Goal: Check status: Check status

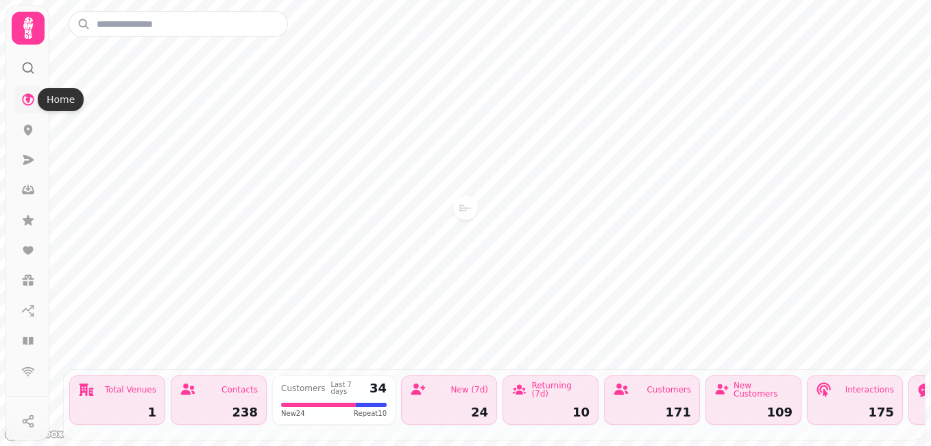
click at [29, 95] on icon at bounding box center [28, 99] width 12 height 12
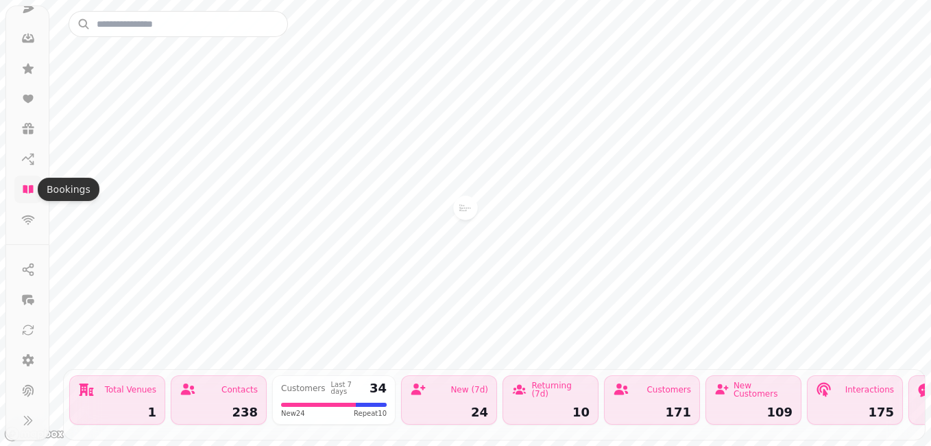
click at [25, 189] on icon at bounding box center [28, 189] width 10 height 8
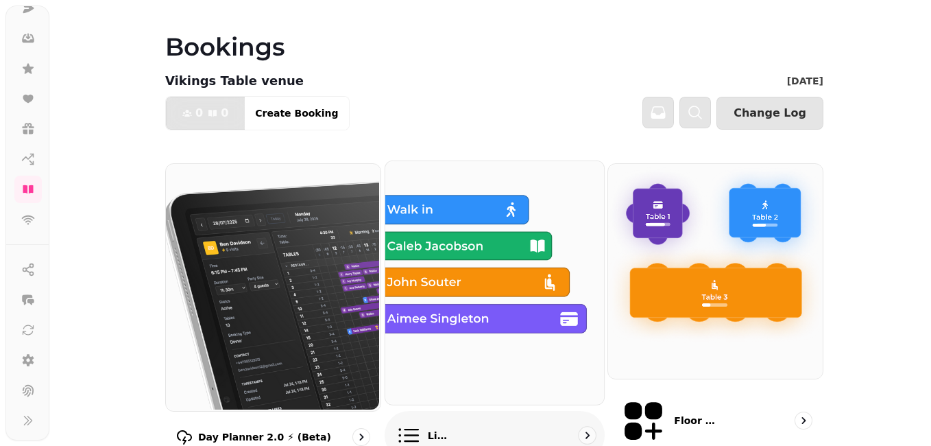
click at [442, 279] on img at bounding box center [492, 281] width 219 height 243
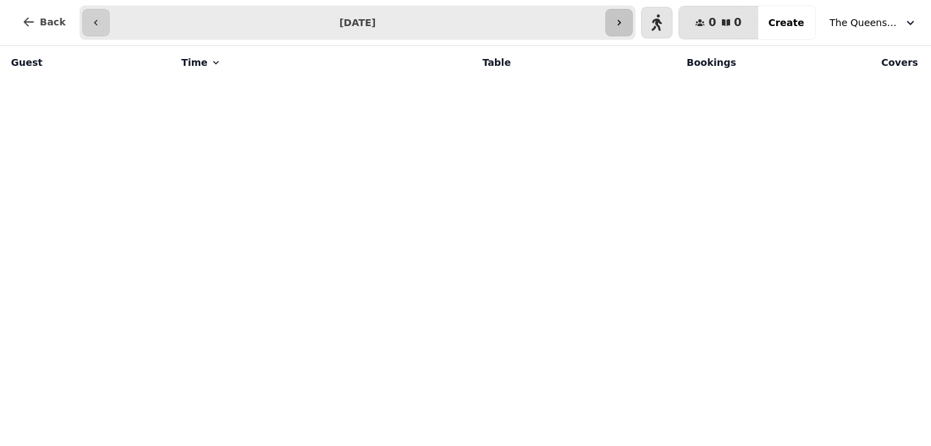
click at [626, 29] on button "button" at bounding box center [618, 22] width 27 height 27
click at [670, 29] on button "button" at bounding box center [655, 22] width 27 height 27
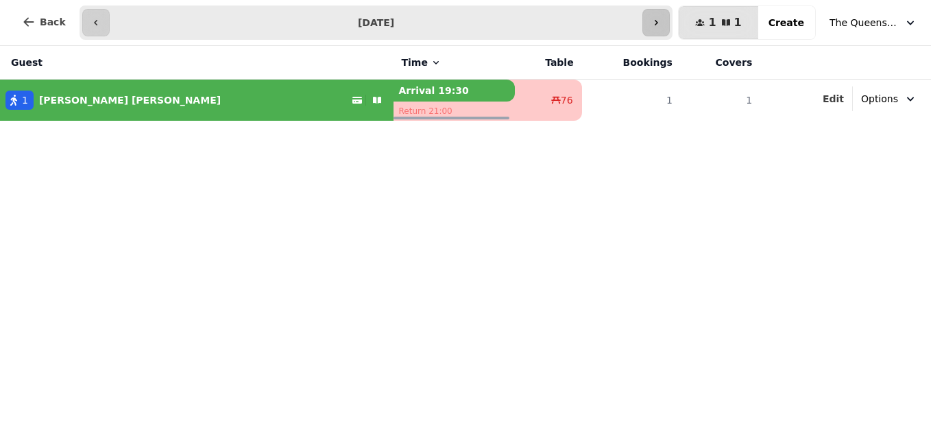
click at [670, 29] on button "button" at bounding box center [655, 22] width 27 height 27
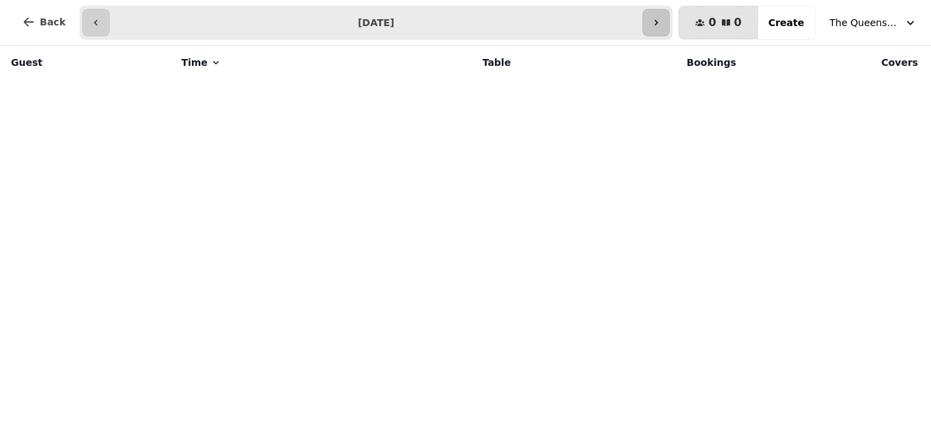
click at [670, 29] on button "button" at bounding box center [655, 22] width 27 height 27
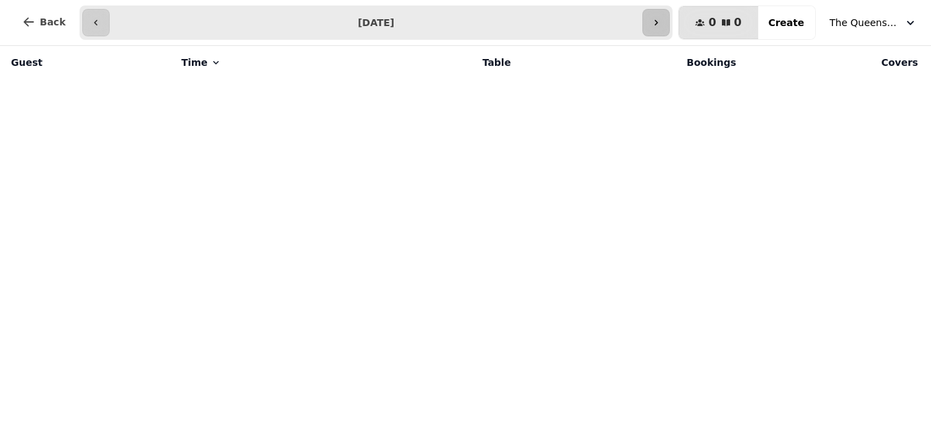
click at [670, 29] on button "button" at bounding box center [655, 22] width 27 height 27
type input "**********"
